Goal: Complete application form

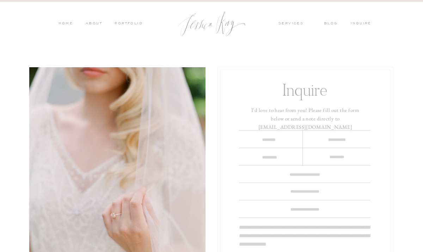
click at [273, 139] on textarea at bounding box center [268, 139] width 47 height 7
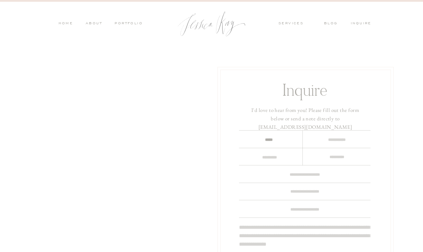
type textarea "*****"
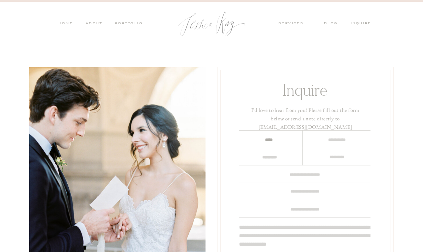
click at [335, 138] on textarea at bounding box center [336, 139] width 57 height 7
type textarea "*****"
click at [266, 159] on textarea at bounding box center [270, 157] width 56 height 7
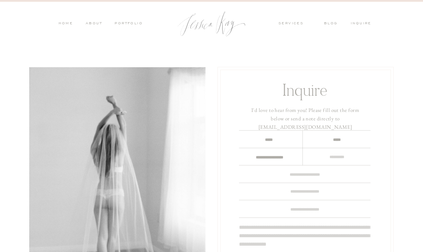
scroll to position [6, 0]
type textarea "**********"
click at [279, 156] on textarea "**********" at bounding box center [270, 157] width 56 height 7
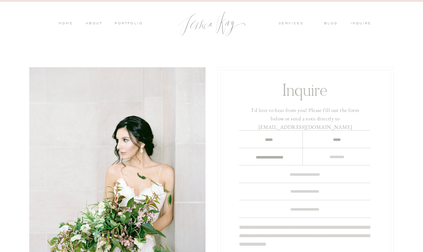
click at [260, 159] on textarea "**********" at bounding box center [270, 157] width 56 height 7
click at [333, 158] on textarea at bounding box center [336, 157] width 57 height 7
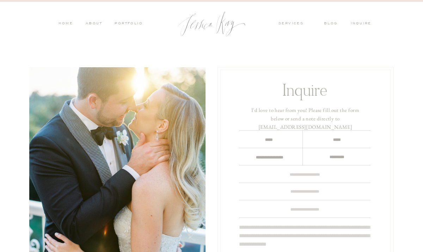
type textarea "**********"
click at [323, 179] on div at bounding box center [305, 174] width 171 height 209
click at [311, 176] on textarea at bounding box center [305, 174] width 132 height 7
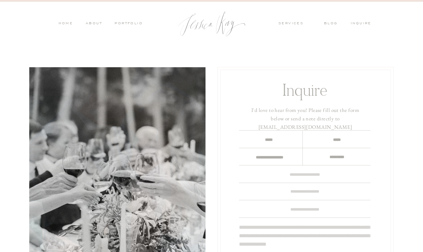
click at [311, 176] on textarea at bounding box center [305, 174] width 132 height 7
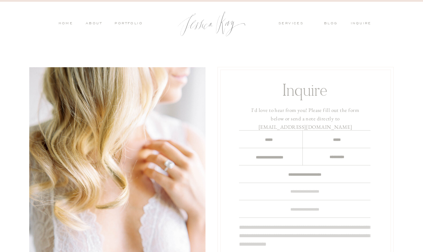
type textarea "**********"
click at [304, 201] on div at bounding box center [305, 174] width 171 height 209
click at [300, 195] on div at bounding box center [305, 174] width 171 height 209
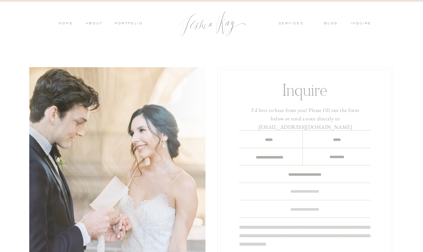
click at [298, 190] on textarea at bounding box center [305, 191] width 132 height 7
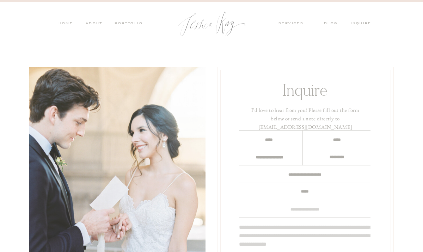
type textarea "*****"
click at [306, 210] on textarea at bounding box center [305, 209] width 132 height 7
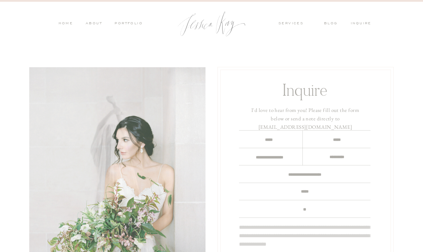
type textarea "*"
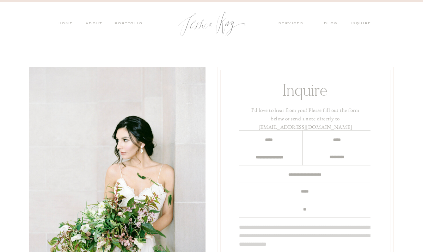
type textarea "*"
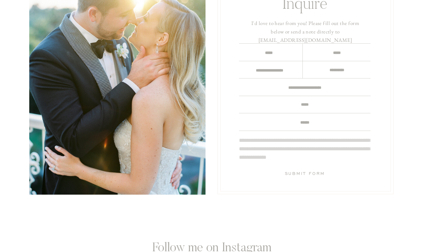
scroll to position [89, 0]
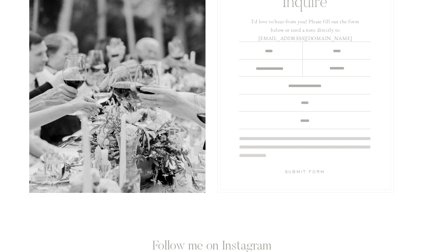
type textarea "******"
click at [311, 145] on textarea at bounding box center [305, 148] width 132 height 26
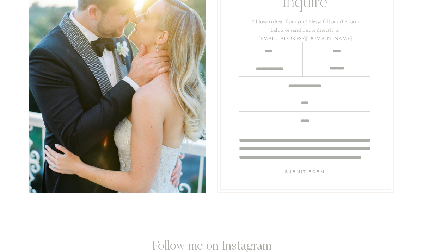
scroll to position [24, 0]
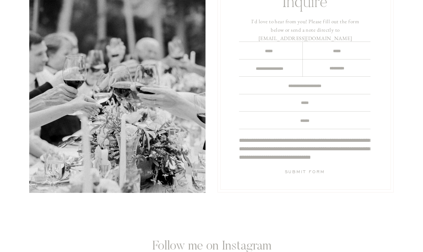
type textarea "**********"
click at [312, 172] on h3 "Submit Form" at bounding box center [304, 174] width 67 height 11
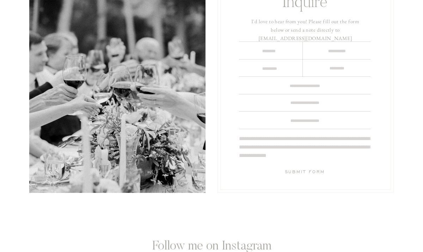
scroll to position [0, 0]
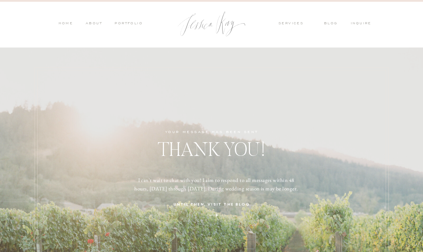
click at [123, 22] on nav "PORTFOLIO" at bounding box center [128, 24] width 29 height 6
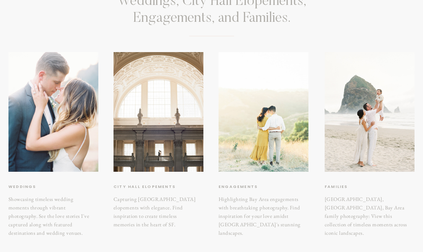
scroll to position [100, 0]
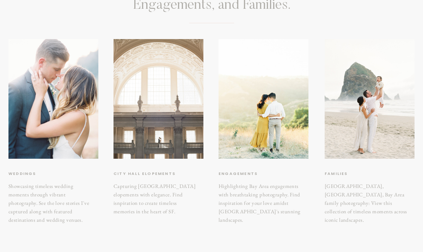
click at [166, 140] on div at bounding box center [159, 99] width 90 height 120
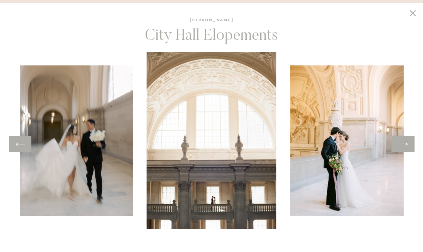
scroll to position [117, 0]
click at [404, 149] on icon at bounding box center [403, 144] width 10 height 11
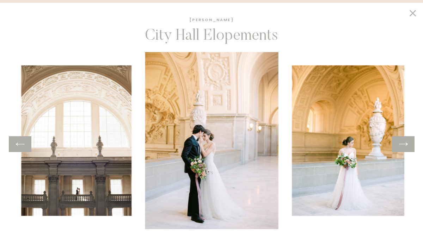
click at [404, 149] on icon at bounding box center [403, 144] width 10 height 11
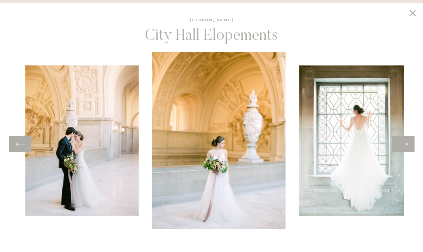
click at [404, 149] on icon at bounding box center [403, 144] width 10 height 11
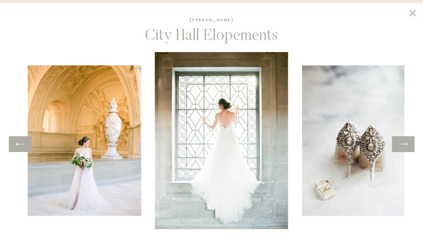
click at [404, 149] on icon at bounding box center [403, 144] width 10 height 11
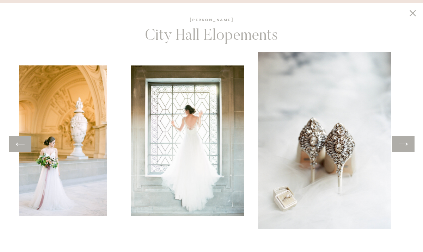
click at [404, 149] on icon at bounding box center [403, 144] width 10 height 11
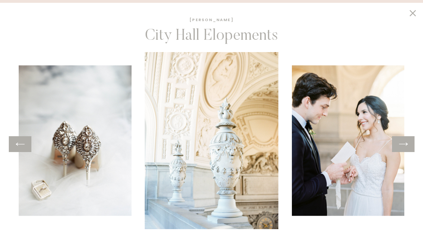
click at [404, 149] on icon at bounding box center [403, 144] width 10 height 11
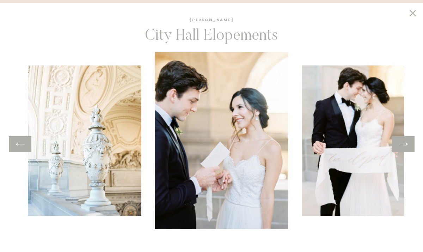
click at [404, 149] on icon at bounding box center [403, 144] width 10 height 11
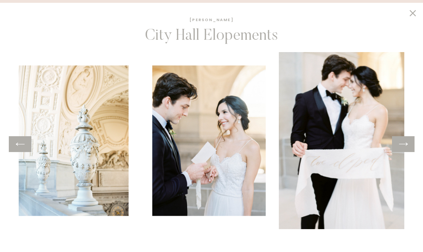
click at [404, 149] on icon at bounding box center [403, 144] width 10 height 11
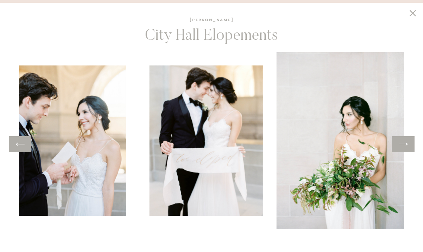
click at [404, 149] on icon at bounding box center [403, 144] width 10 height 11
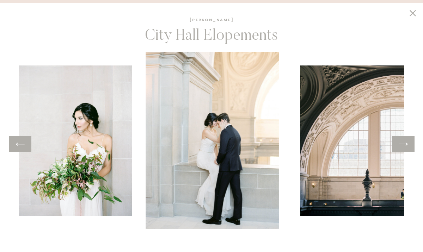
click at [404, 149] on icon at bounding box center [403, 144] width 10 height 11
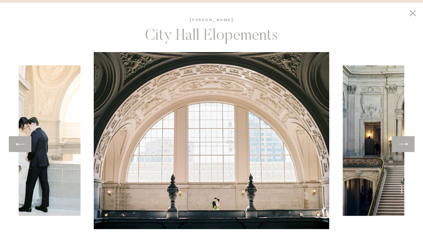
scroll to position [132, 0]
click at [393, 144] on div at bounding box center [403, 144] width 23 height 16
click at [403, 143] on icon at bounding box center [403, 144] width 10 height 11
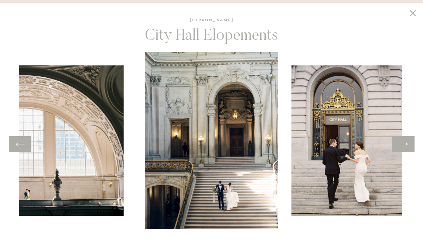
click at [403, 143] on icon at bounding box center [403, 144] width 10 height 11
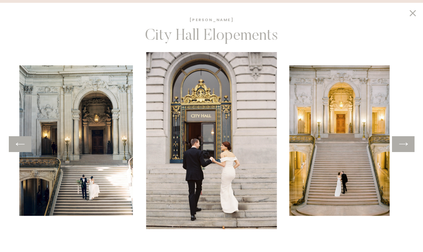
click at [403, 143] on icon at bounding box center [403, 144] width 10 height 11
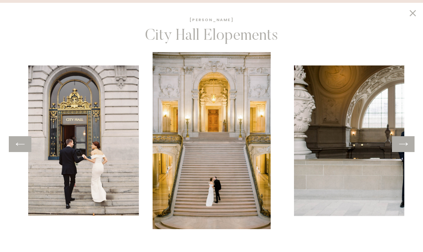
click at [403, 143] on icon at bounding box center [403, 144] width 10 height 11
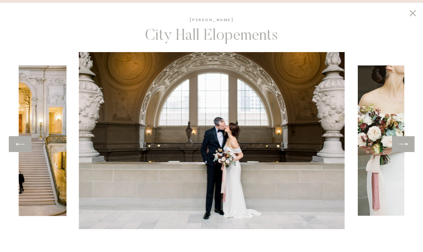
click at [403, 143] on icon at bounding box center [403, 144] width 10 height 11
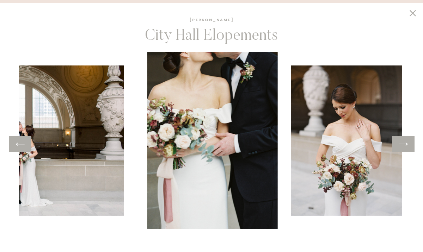
click at [403, 143] on icon at bounding box center [403, 144] width 10 height 11
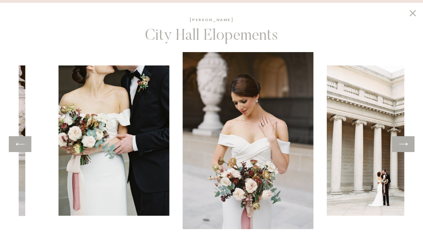
click at [403, 143] on icon at bounding box center [403, 144] width 10 height 11
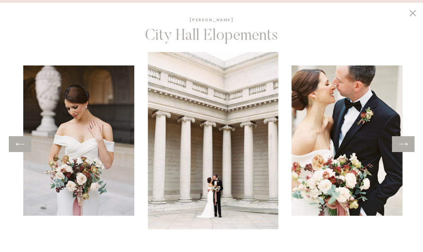
click at [403, 143] on icon at bounding box center [403, 144] width 10 height 11
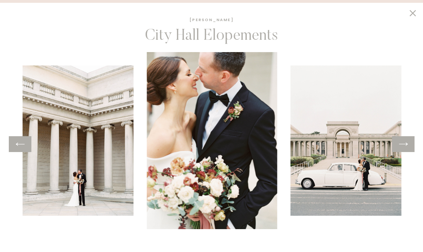
click at [403, 143] on icon at bounding box center [403, 144] width 10 height 11
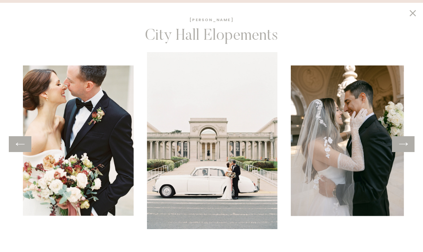
click at [403, 143] on icon at bounding box center [403, 144] width 10 height 11
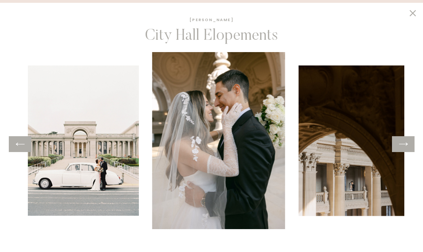
click at [403, 143] on icon at bounding box center [403, 144] width 10 height 11
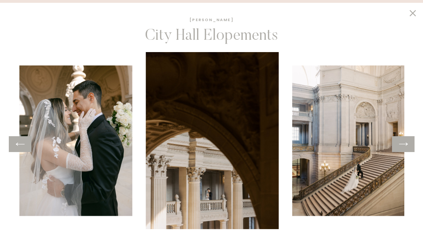
click at [403, 143] on icon at bounding box center [403, 144] width 10 height 11
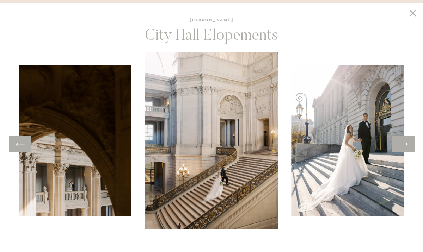
click at [407, 145] on icon at bounding box center [403, 144] width 9 height 3
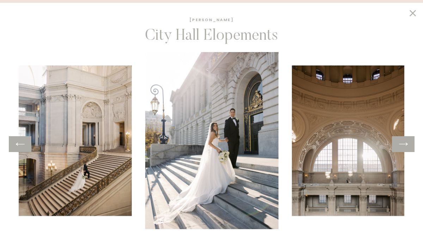
click at [407, 145] on icon at bounding box center [403, 144] width 9 height 3
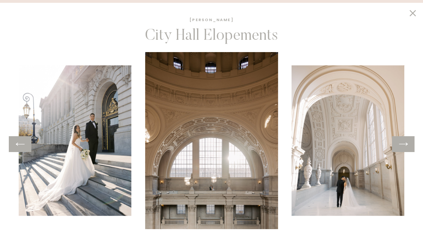
click at [407, 145] on icon at bounding box center [403, 144] width 10 height 11
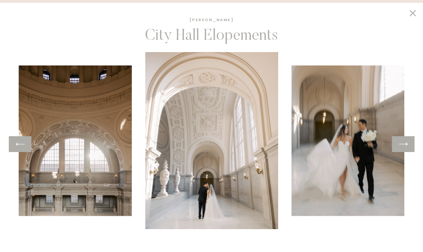
click at [407, 145] on icon at bounding box center [403, 144] width 10 height 11
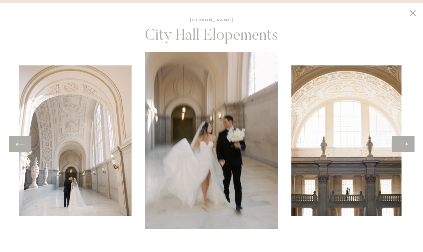
click at [226, 163] on img at bounding box center [211, 140] width 133 height 177
click at [409, 16] on icon at bounding box center [413, 13] width 12 height 11
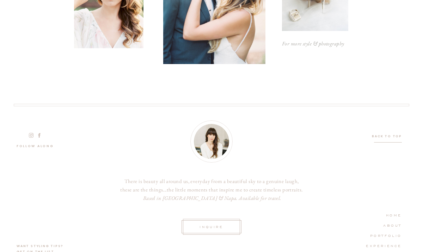
scroll to position [1155, 0]
